Goal: Task Accomplishment & Management: Use online tool/utility

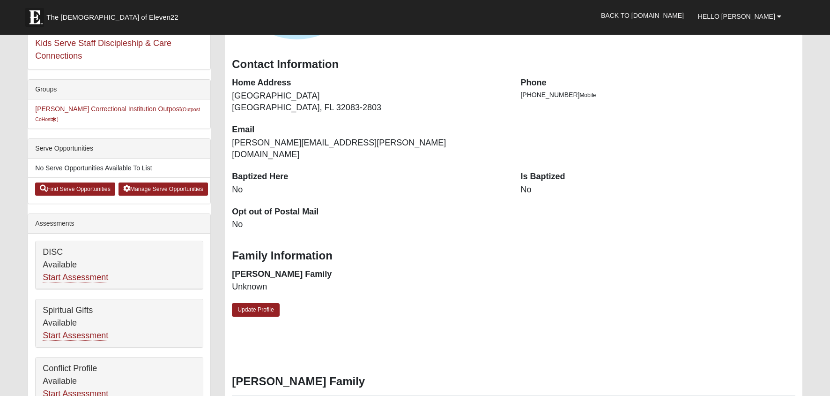
scroll to position [210, 0]
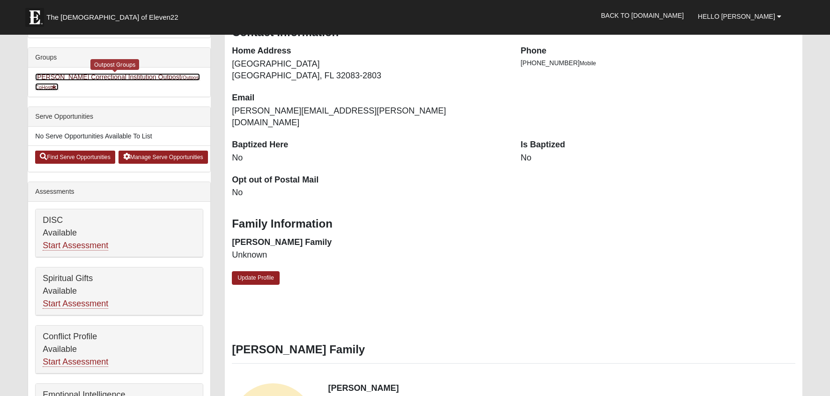
click at [118, 76] on link "Marion Correctional Institution Outpost (Outpost CoHost )" at bounding box center [117, 81] width 165 height 17
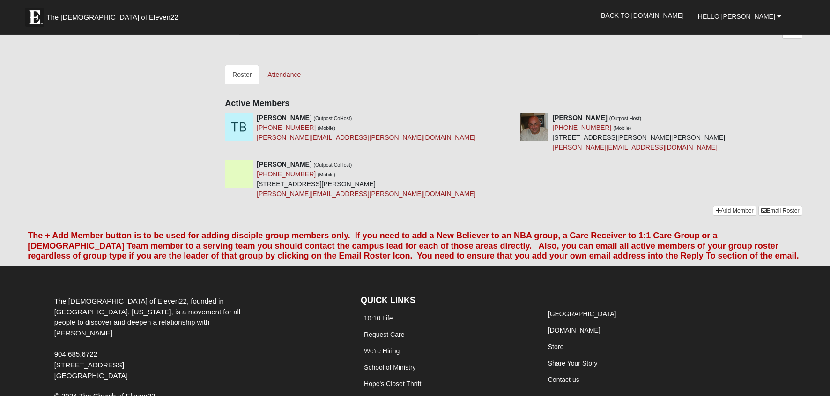
scroll to position [247, 0]
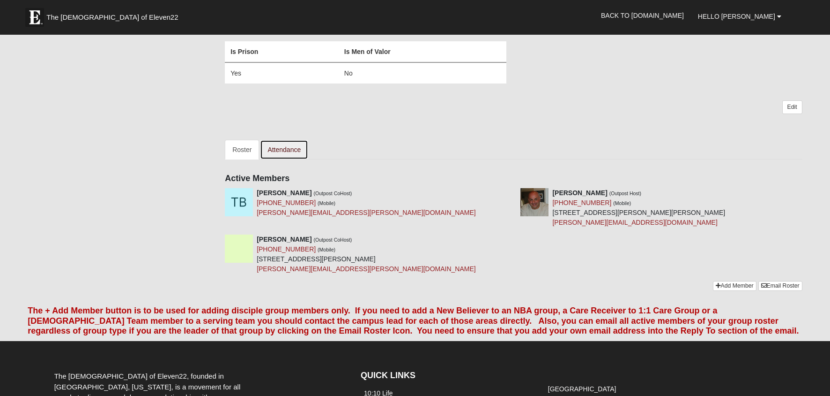
click at [286, 149] on link "Attendance" at bounding box center [284, 150] width 48 height 20
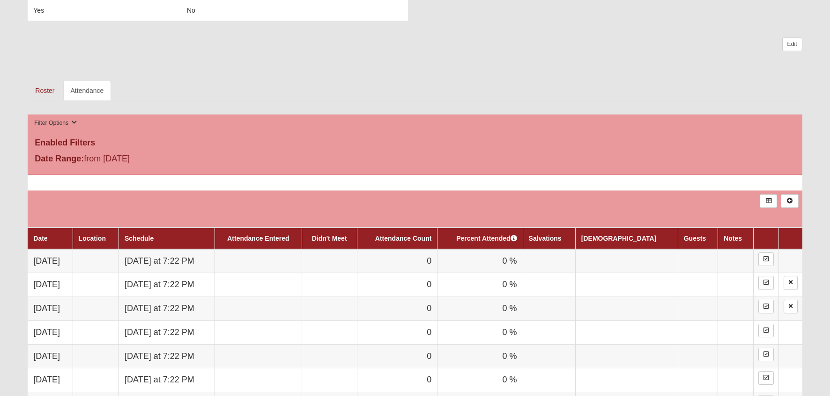
scroll to position [315, 0]
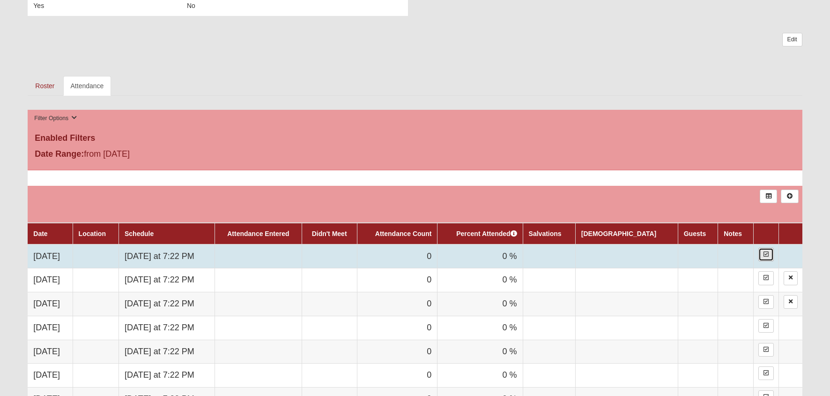
click at [764, 256] on icon at bounding box center [766, 254] width 5 height 6
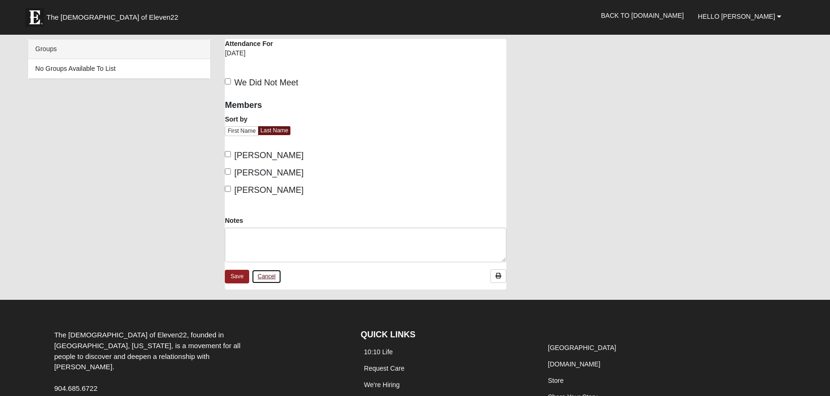
click at [268, 277] on link "Cancel" at bounding box center [267, 276] width 30 height 15
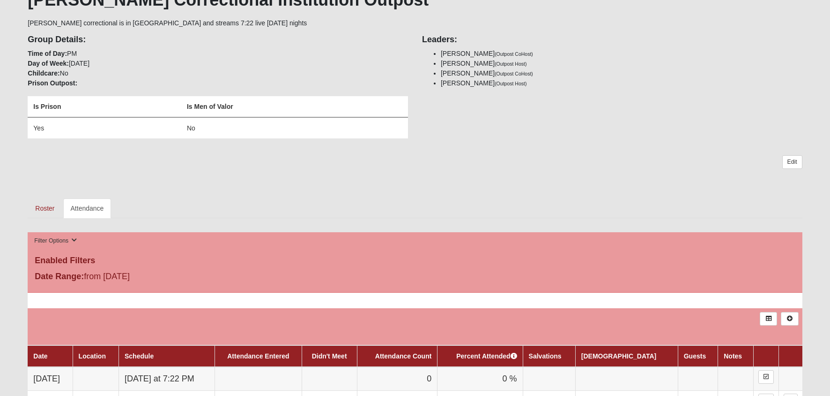
scroll to position [292, 0]
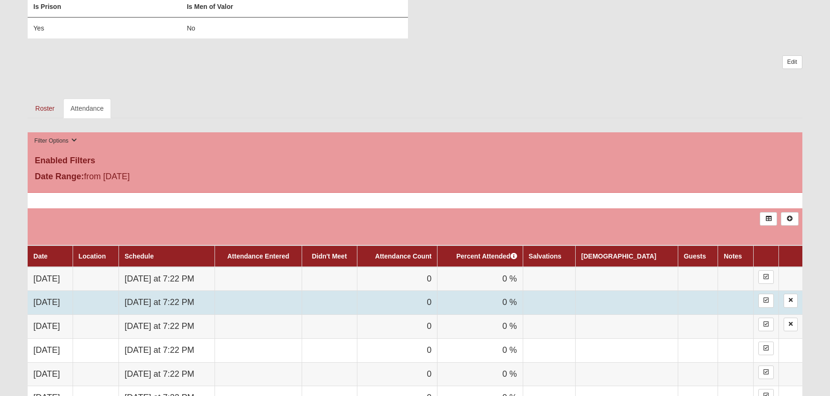
click at [71, 304] on td "[DATE]" at bounding box center [50, 303] width 45 height 24
